Goal: Check status

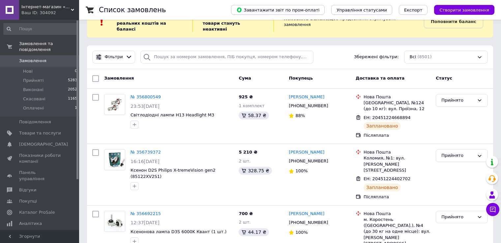
scroll to position [33, 0]
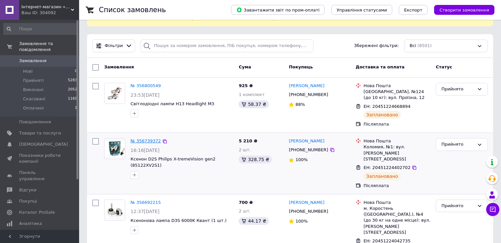
click at [142, 139] on link "№ 356739372" at bounding box center [145, 141] width 30 height 5
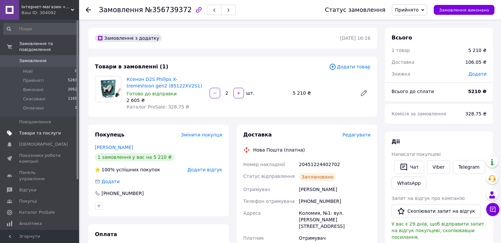
click at [33, 130] on span "Товари та послуги" at bounding box center [40, 133] width 42 height 6
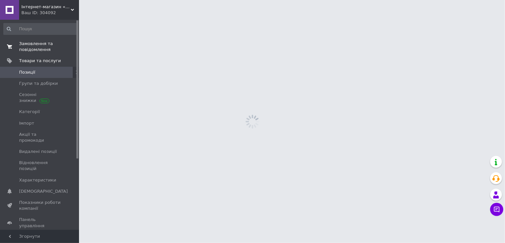
click at [36, 45] on span "Замовлення та повідомлення" at bounding box center [40, 47] width 42 height 12
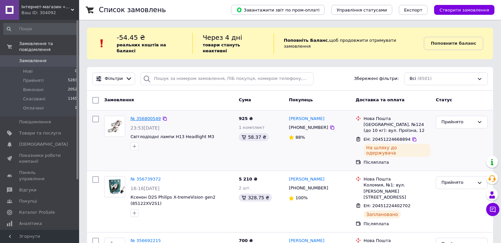
click at [142, 116] on link "№ 356800549" at bounding box center [145, 118] width 30 height 5
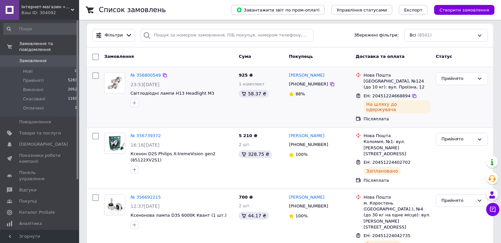
scroll to position [132, 0]
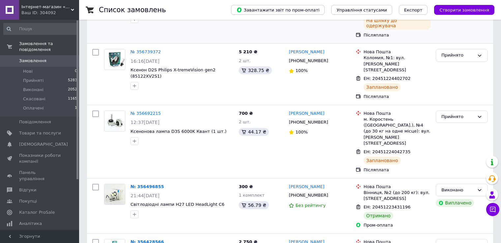
scroll to position [132, 0]
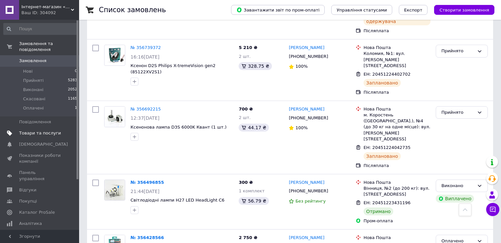
click at [37, 130] on span "Товари та послуги" at bounding box center [40, 133] width 42 height 6
